Goal: Information Seeking & Learning: Learn about a topic

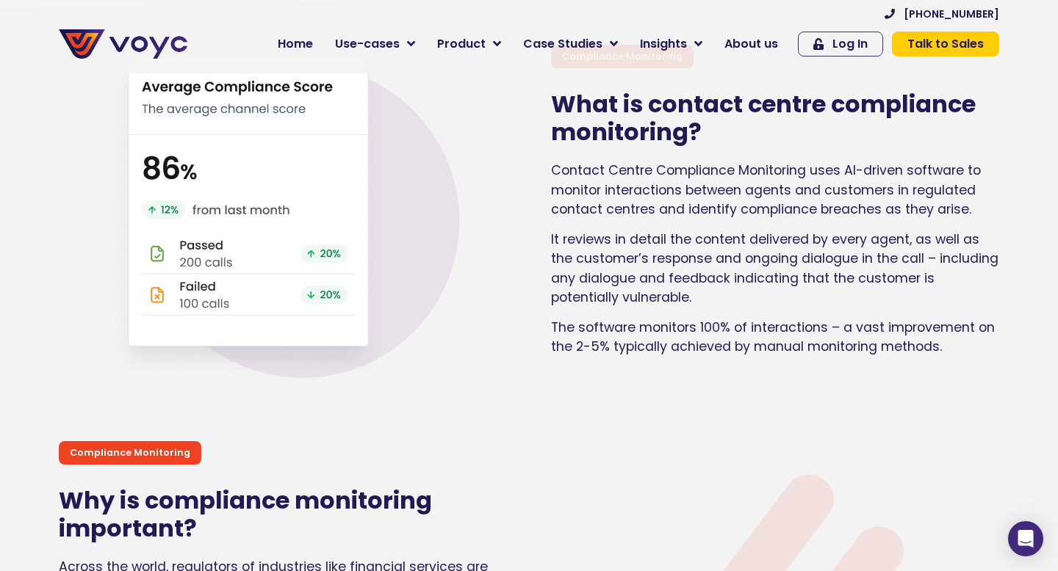
scroll to position [856, 0]
